Goal: Task Accomplishment & Management: Manage account settings

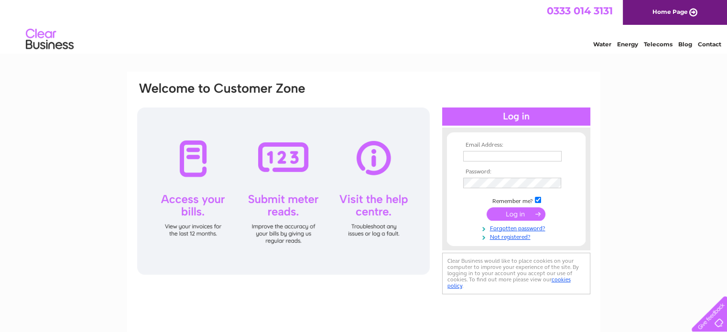
click at [492, 155] on input "text" at bounding box center [512, 156] width 98 height 11
type input "[PERSON_NAME][EMAIL_ADDRESS][PERSON_NAME][DOMAIN_NAME]"
click at [510, 152] on input "john.cascone@caremark.co.uk" at bounding box center [512, 156] width 98 height 11
click at [476, 159] on input "john.cascone@caremark.co.uk" at bounding box center [512, 156] width 99 height 11
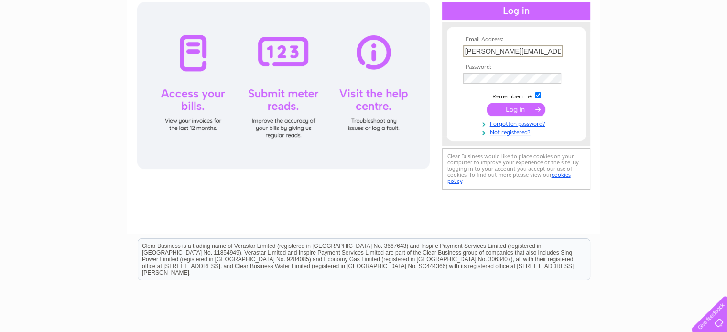
scroll to position [82, 0]
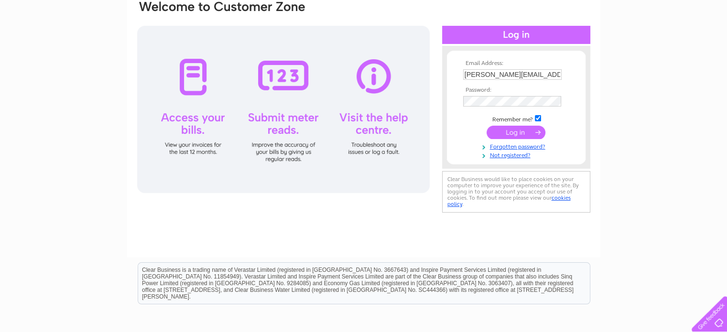
click at [516, 135] on input "submit" at bounding box center [515, 132] width 59 height 13
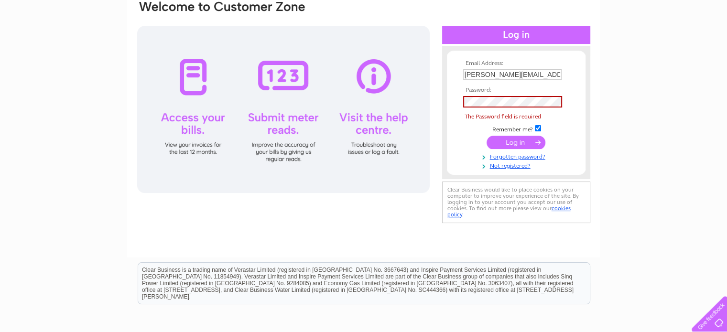
click at [516, 136] on input "submit" at bounding box center [515, 142] width 59 height 13
click at [520, 129] on td "Remember me?" at bounding box center [516, 129] width 111 height 10
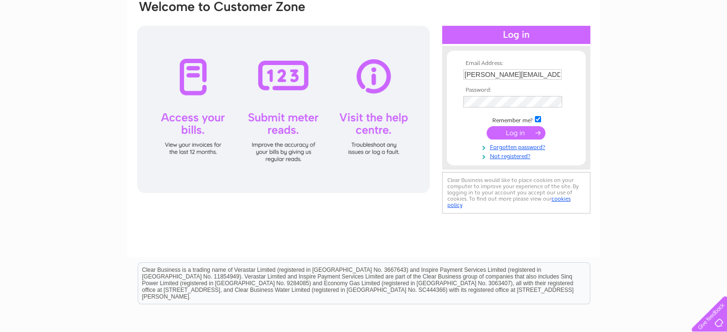
click at [520, 132] on input "submit" at bounding box center [515, 132] width 59 height 13
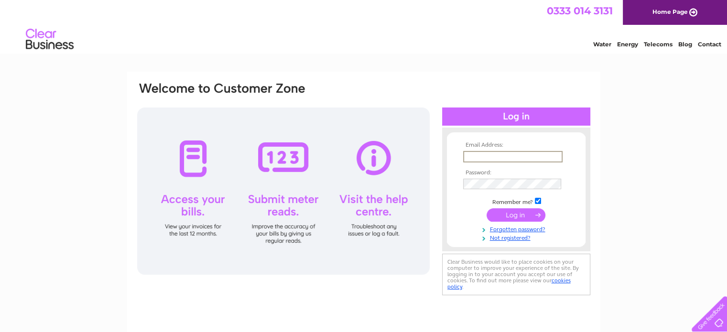
click at [504, 155] on input "text" at bounding box center [512, 156] width 99 height 11
type input "john.cascone@caremark.co.uk"
click at [499, 228] on link "Forgotten password?" at bounding box center [517, 227] width 108 height 9
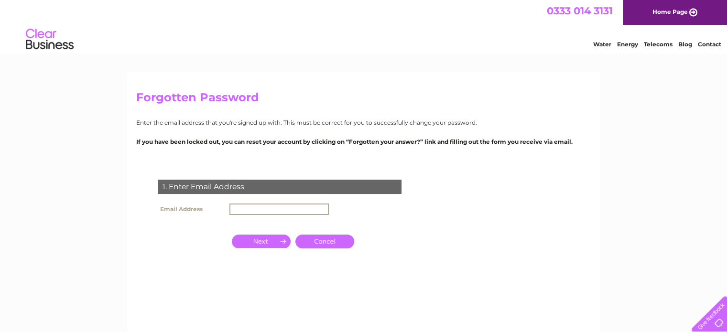
click at [285, 204] on input "text" at bounding box center [278, 209] width 99 height 11
type input "[PERSON_NAME][EMAIL_ADDRESS][PERSON_NAME][DOMAIN_NAME]"
click at [251, 240] on input "button" at bounding box center [261, 240] width 59 height 13
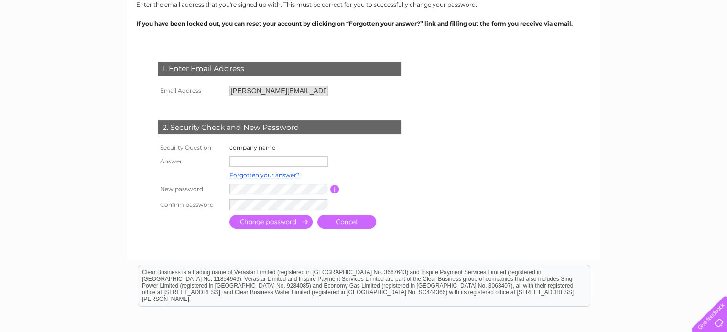
scroll to position [143, 0]
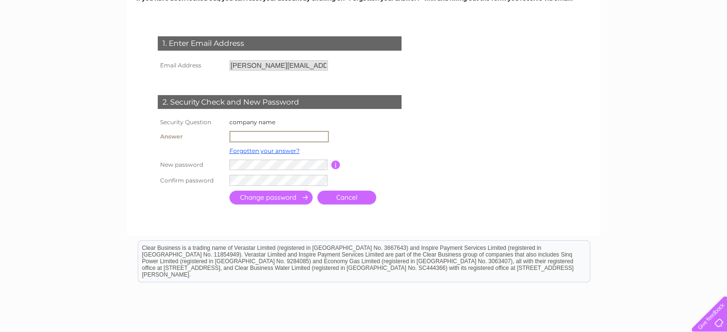
click at [288, 133] on input "text" at bounding box center [278, 136] width 99 height 11
click at [290, 140] on input "Professional Homecare" at bounding box center [278, 136] width 99 height 11
click at [307, 136] on input "Professional Home care" at bounding box center [278, 136] width 99 height 11
type input "Professional Home care Ltd"
click at [336, 166] on input "button" at bounding box center [335, 164] width 9 height 9
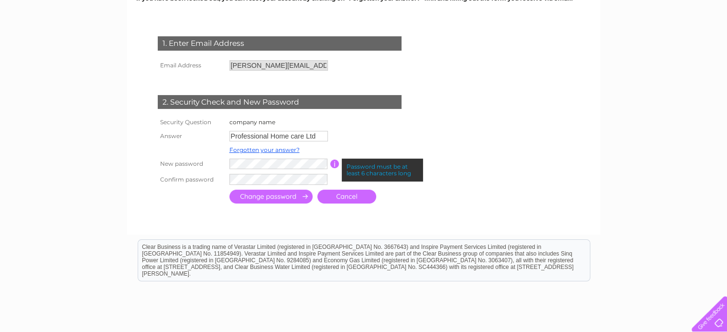
click at [333, 164] on input "button" at bounding box center [334, 164] width 9 height 9
click at [333, 168] on input "button" at bounding box center [334, 164] width 9 height 9
click at [274, 196] on input "submit" at bounding box center [270, 197] width 83 height 14
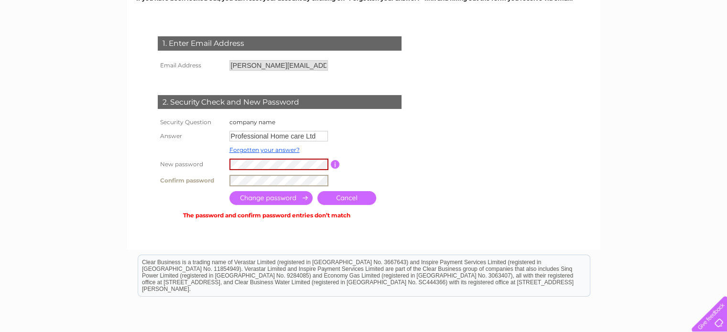
click at [212, 172] on tbody "Security Question company name Answer Professional Home care Ltd Forgotten your…" at bounding box center [290, 152] width 270 height 73
click at [288, 202] on input "submit" at bounding box center [270, 198] width 83 height 14
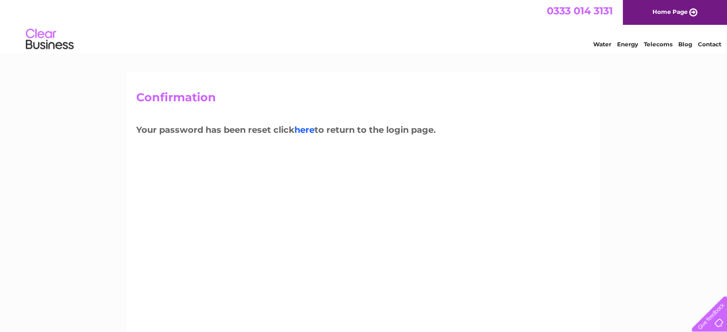
click at [308, 134] on link "here" at bounding box center [304, 130] width 20 height 11
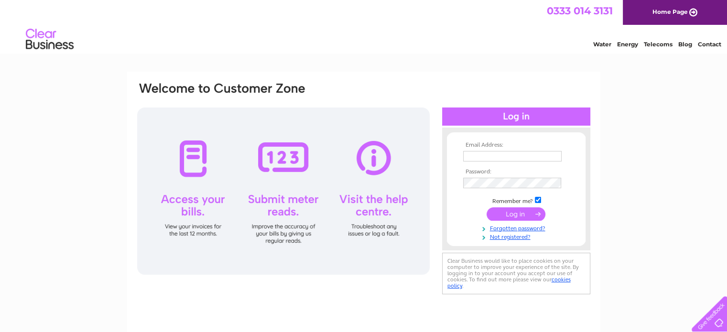
type input "[PERSON_NAME][EMAIL_ADDRESS][PERSON_NAME][DOMAIN_NAME]"
click at [522, 215] on input "submit" at bounding box center [515, 213] width 59 height 13
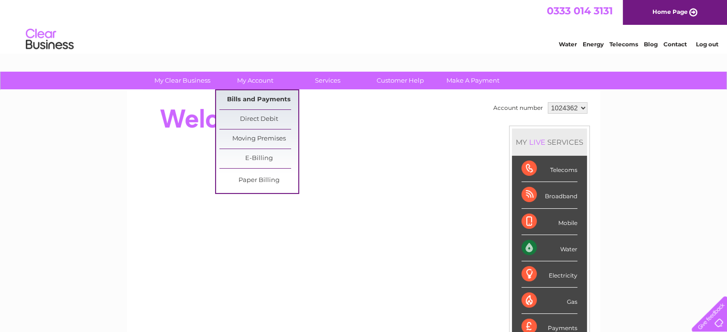
click at [245, 97] on link "Bills and Payments" at bounding box center [258, 99] width 79 height 19
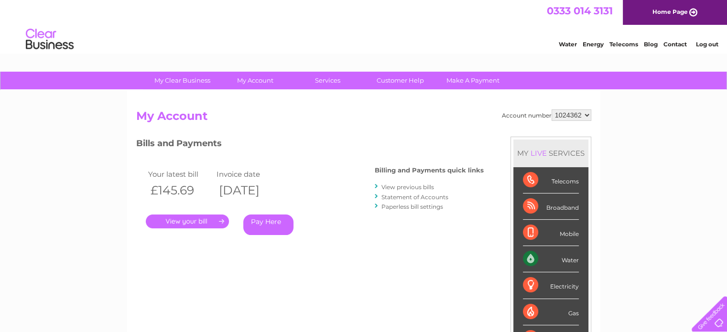
click at [179, 220] on link "." at bounding box center [187, 222] width 83 height 14
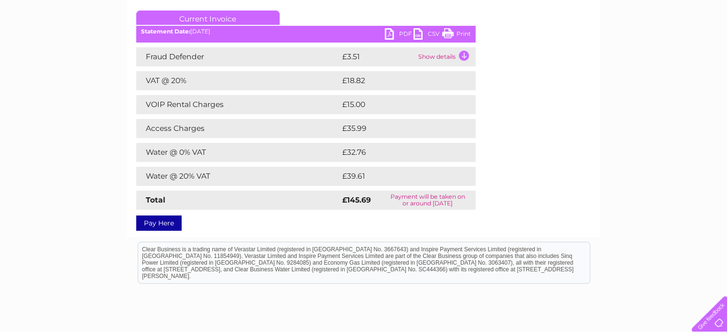
scroll to position [143, 0]
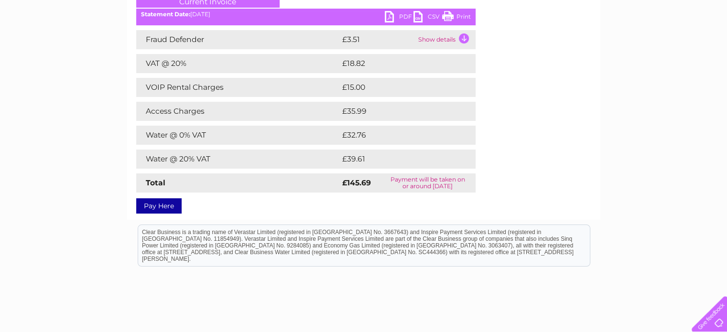
click at [399, 14] on link "PDF" at bounding box center [399, 18] width 29 height 14
